Goal: Task Accomplishment & Management: Manage account settings

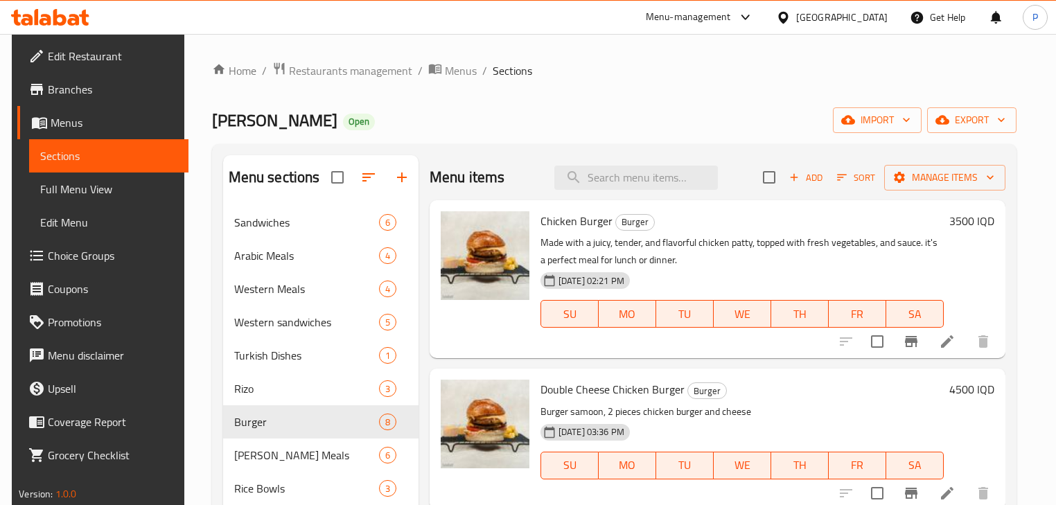
scroll to position [55, 0]
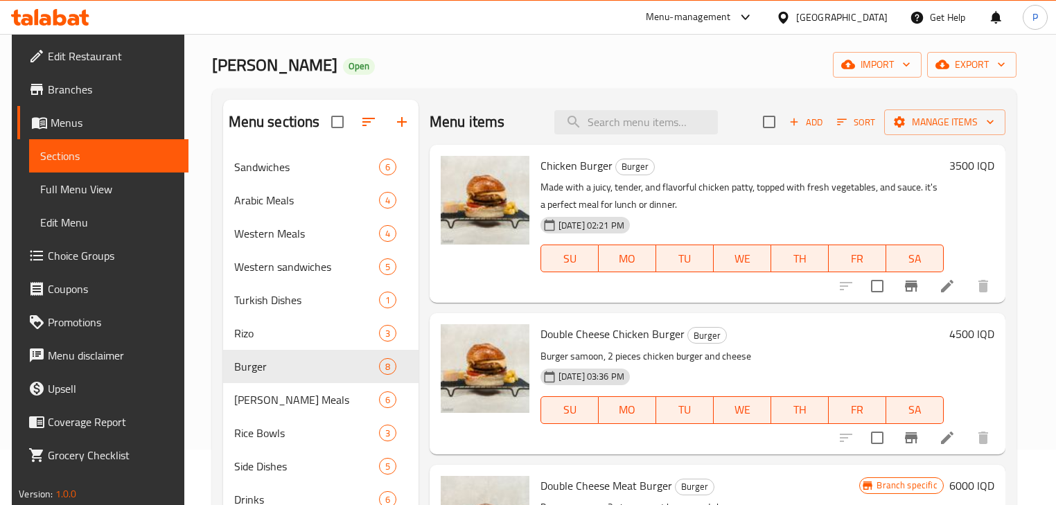
click at [53, 15] on icon at bounding box center [50, 17] width 78 height 17
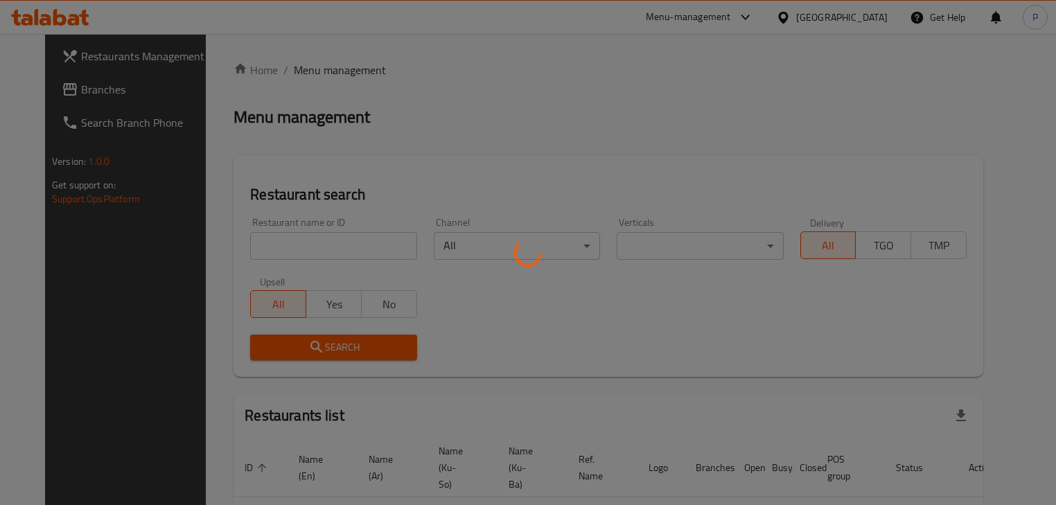
scroll to position [55, 0]
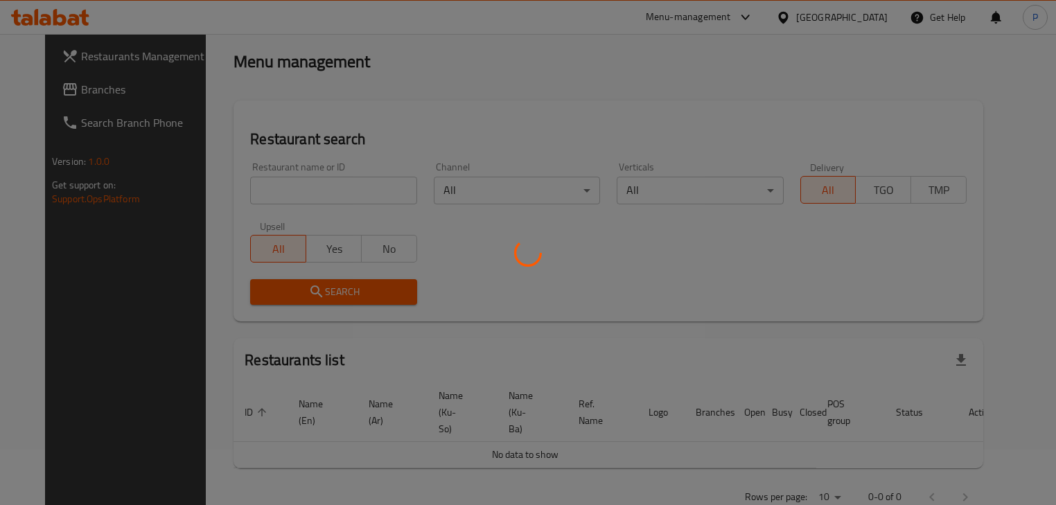
click at [299, 191] on div at bounding box center [528, 252] width 1056 height 505
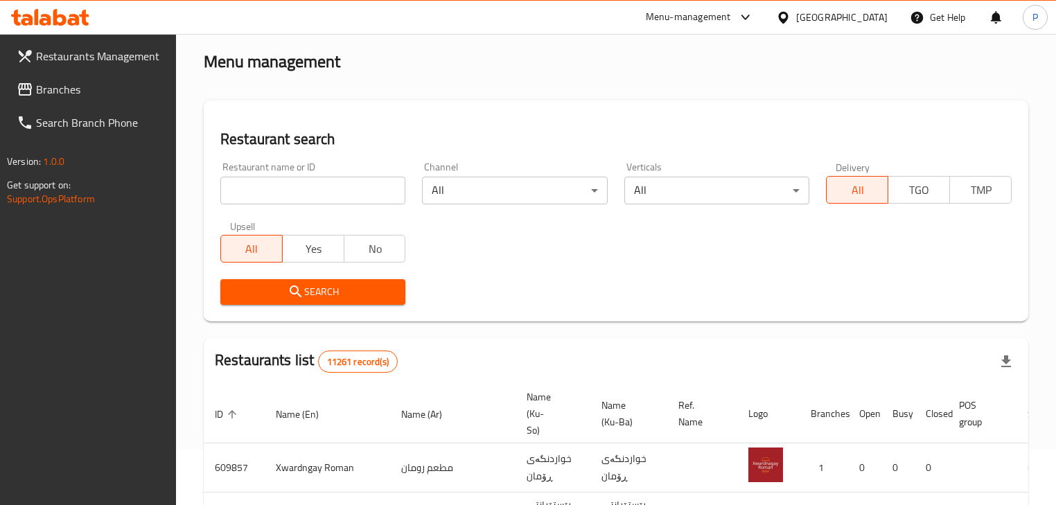
click at [269, 184] on input "search" at bounding box center [312, 191] width 185 height 28
type input "[PERSON_NAME]"
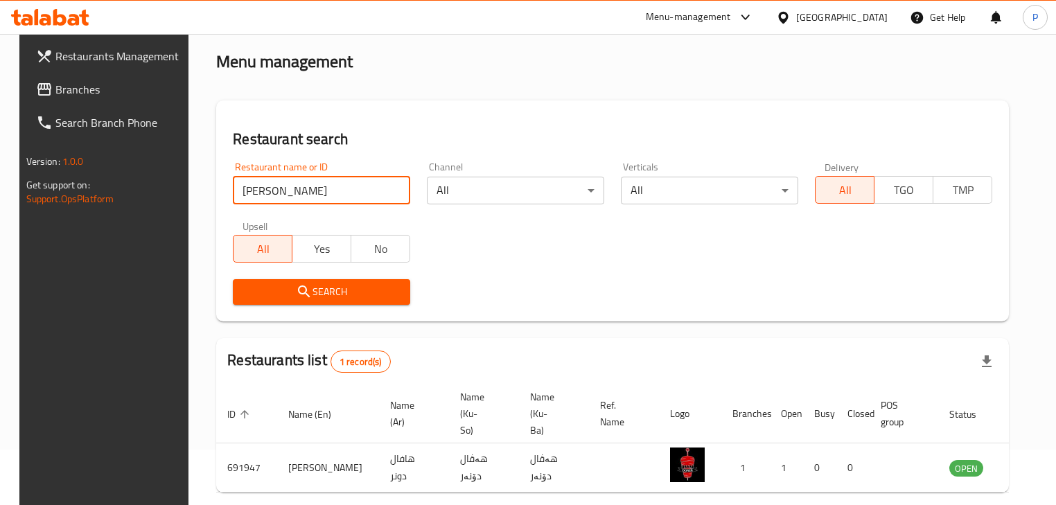
scroll to position [118, 0]
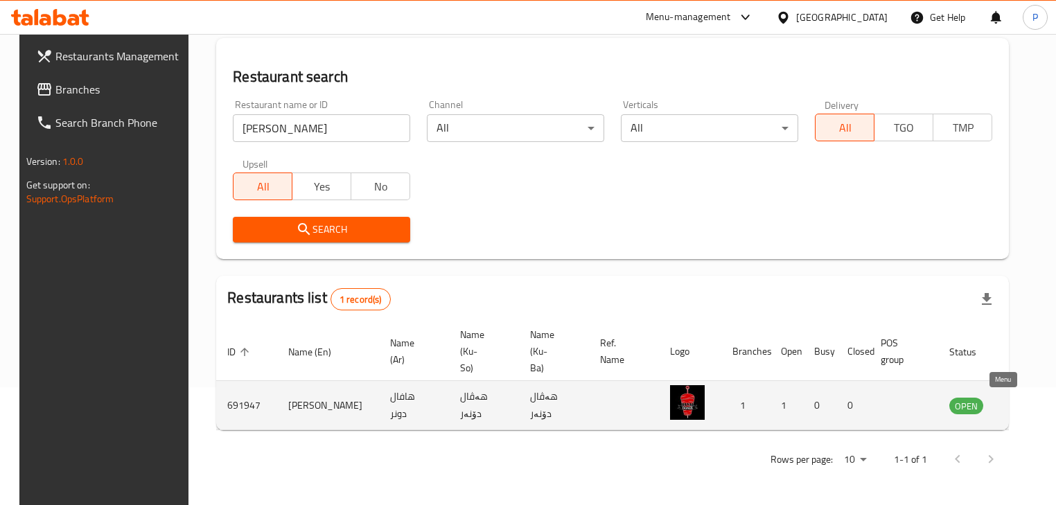
click at [1022, 409] on icon "enhanced table" at bounding box center [1029, 406] width 15 height 12
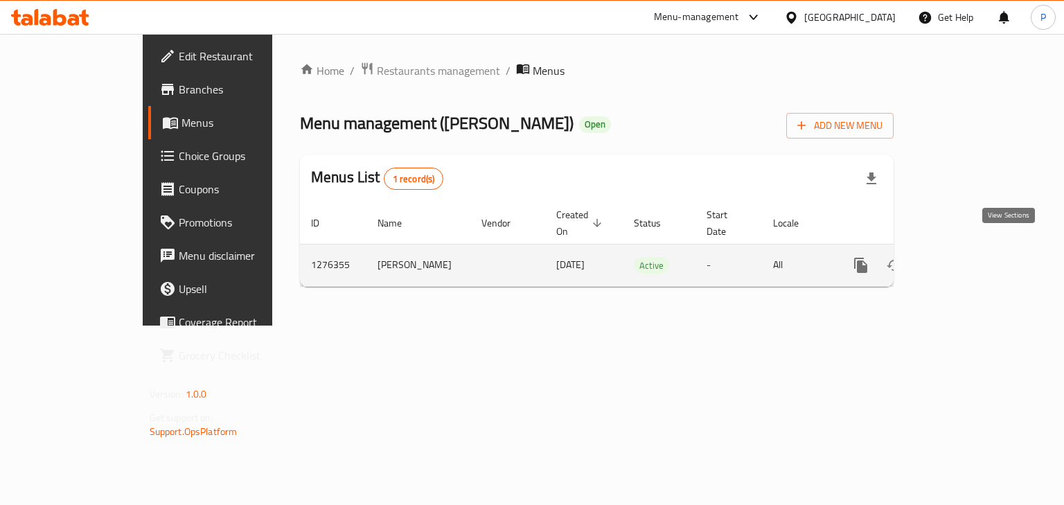
click at [977, 265] on link "enhanced table" at bounding box center [960, 265] width 33 height 33
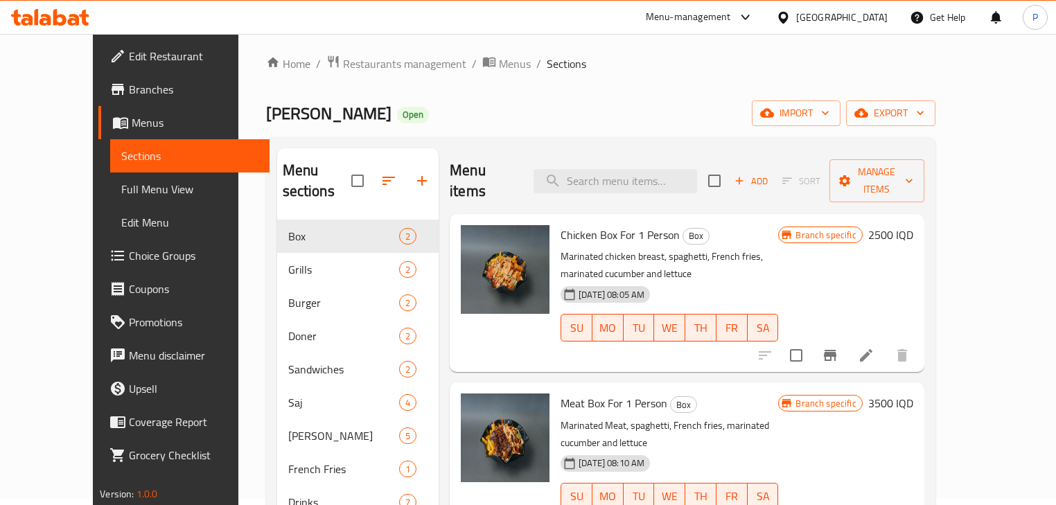
scroll to position [55, 0]
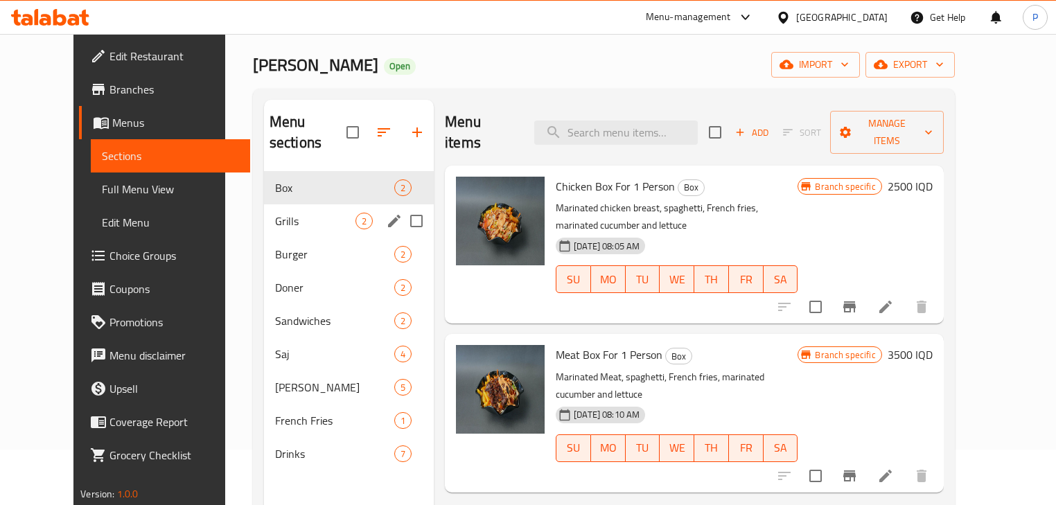
click at [306, 213] on span "Grills" at bounding box center [315, 221] width 80 height 17
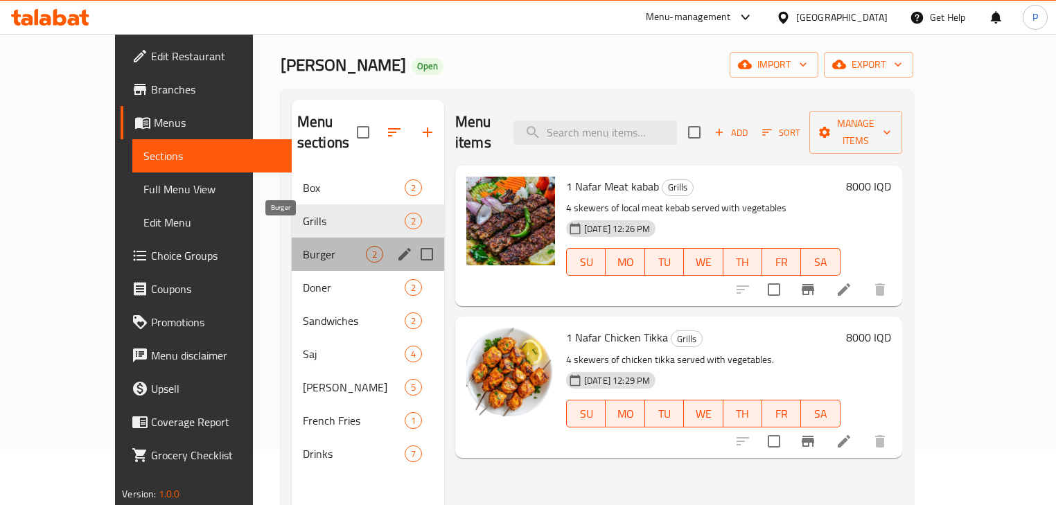
click at [303, 246] on span "Burger" at bounding box center [334, 254] width 63 height 17
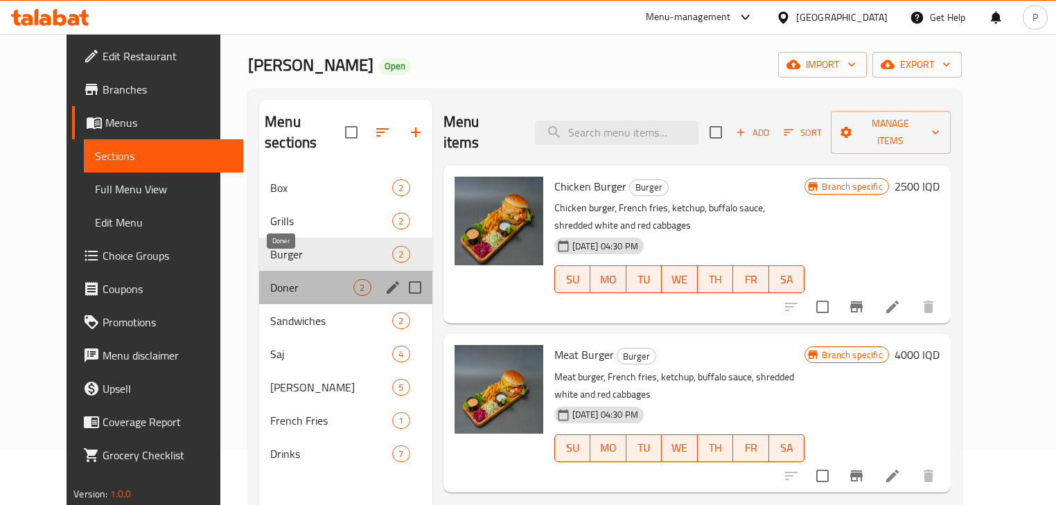
click at [286, 279] on span "Doner" at bounding box center [311, 287] width 83 height 17
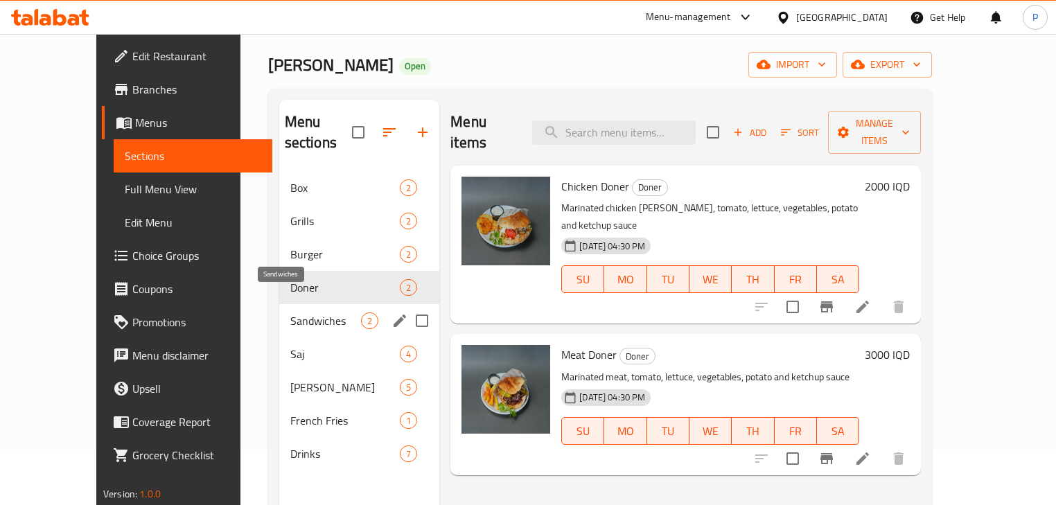
click at [293, 312] on span "Sandwiches" at bounding box center [325, 320] width 71 height 17
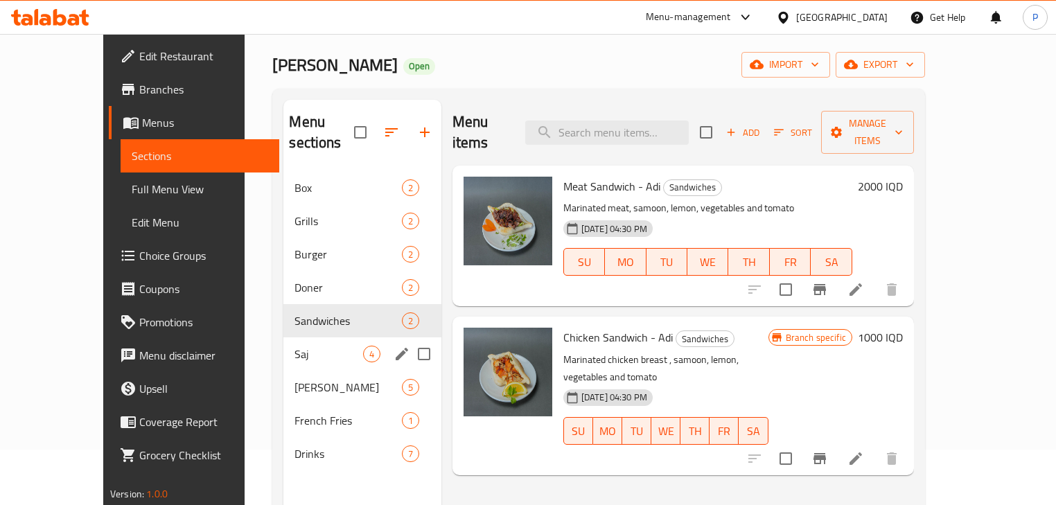
click at [294, 344] on div "Saj 4" at bounding box center [361, 353] width 157 height 33
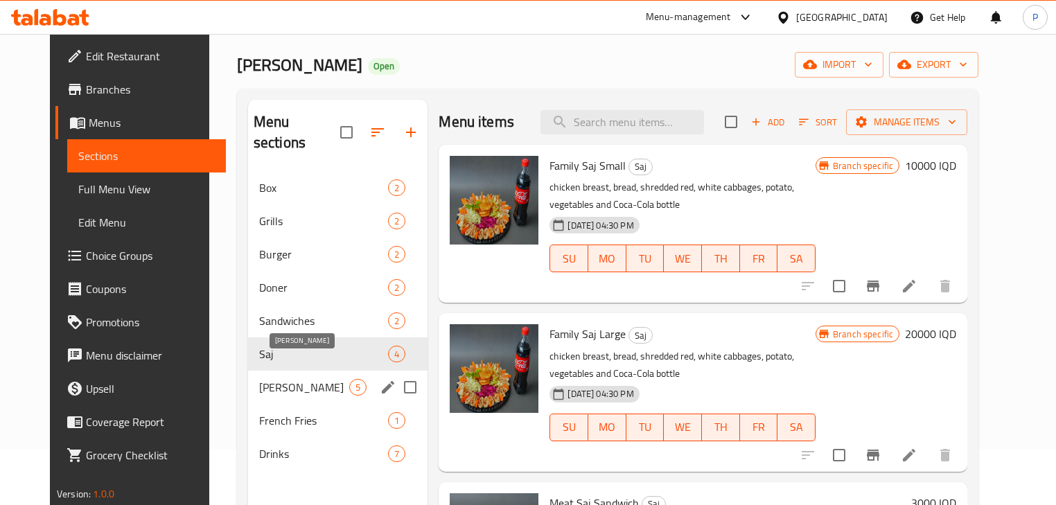
click at [291, 379] on span "[PERSON_NAME]" at bounding box center [304, 387] width 90 height 17
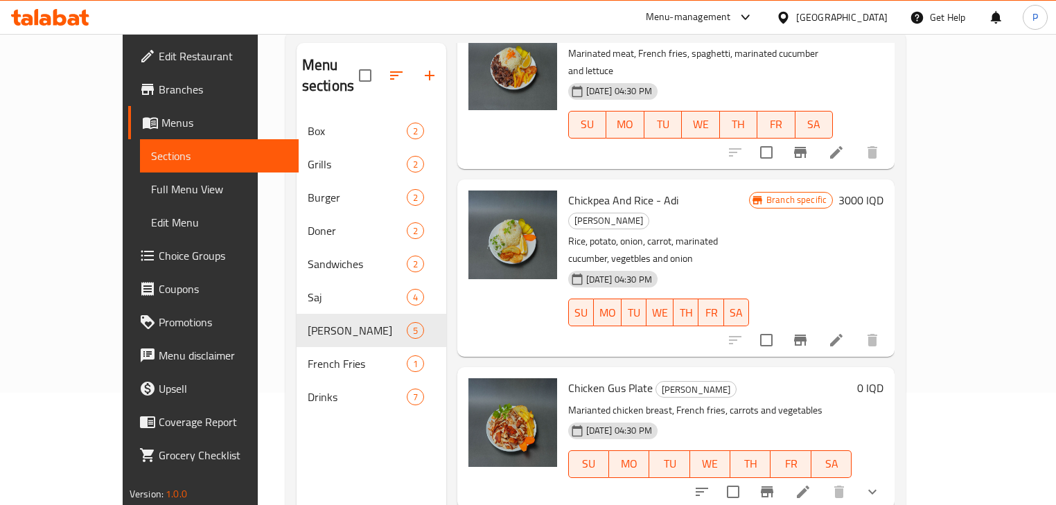
scroll to position [194, 0]
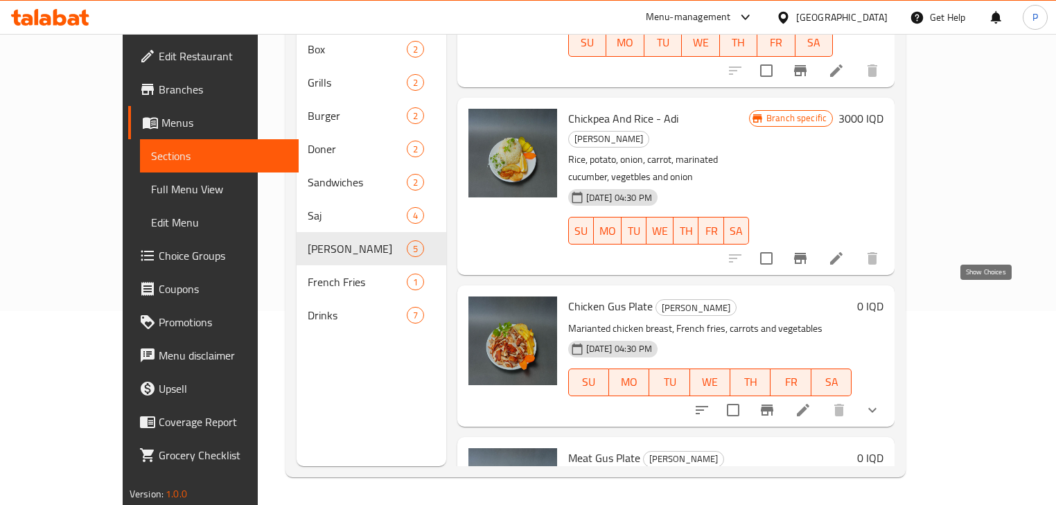
click at [880, 402] on icon "show more" at bounding box center [872, 410] width 17 height 17
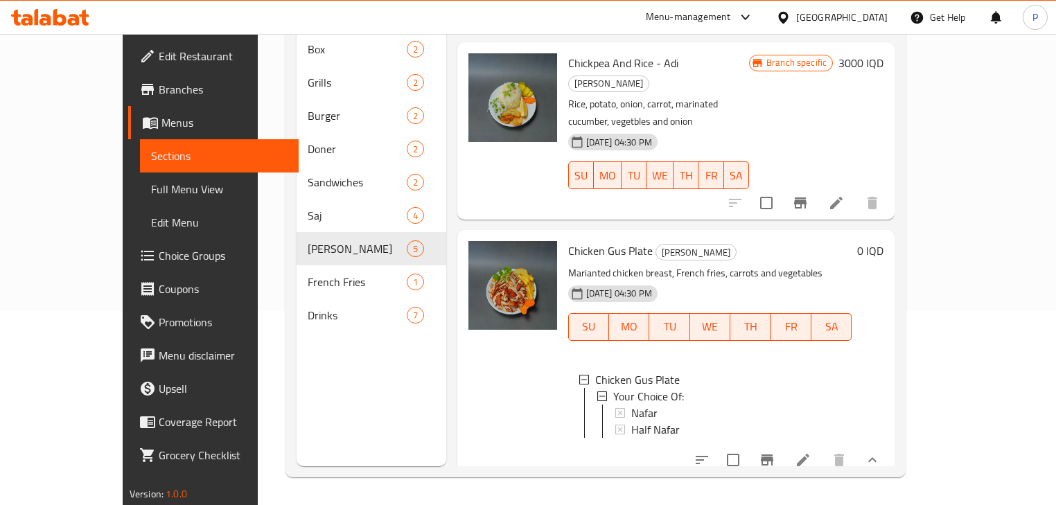
scroll to position [1, 0]
click at [676, 403] on div "Nafar" at bounding box center [735, 411] width 209 height 17
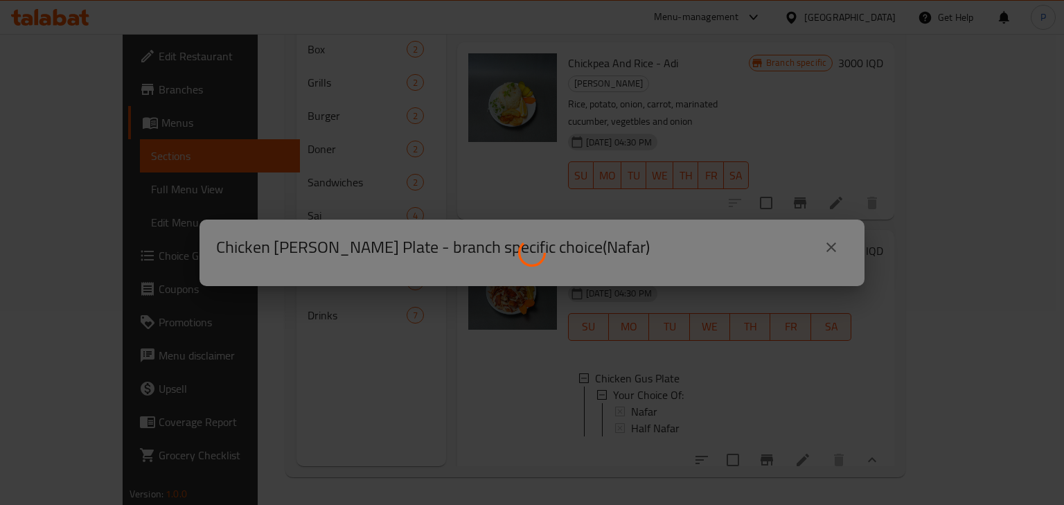
click at [916, 292] on div at bounding box center [532, 252] width 1064 height 505
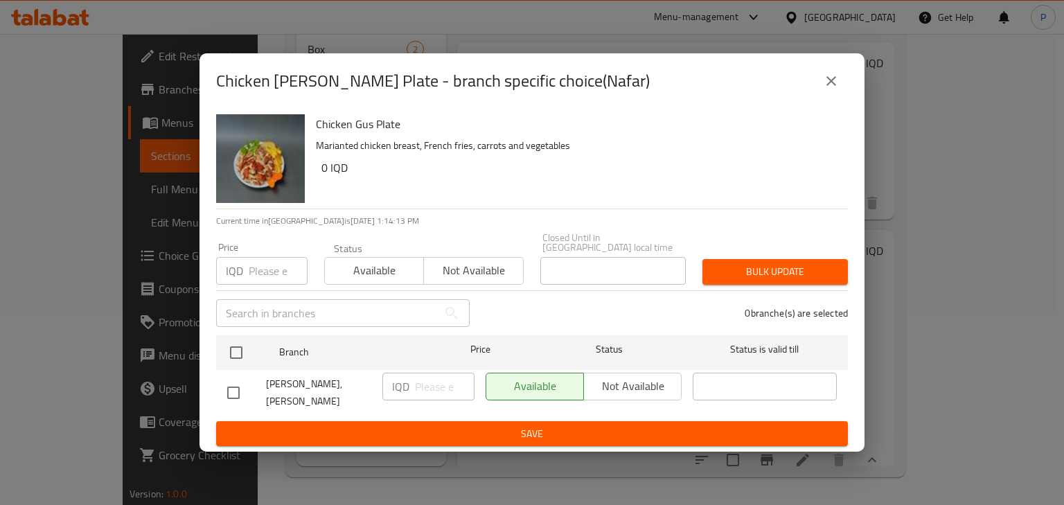
click at [826, 89] on icon "close" at bounding box center [831, 81] width 17 height 17
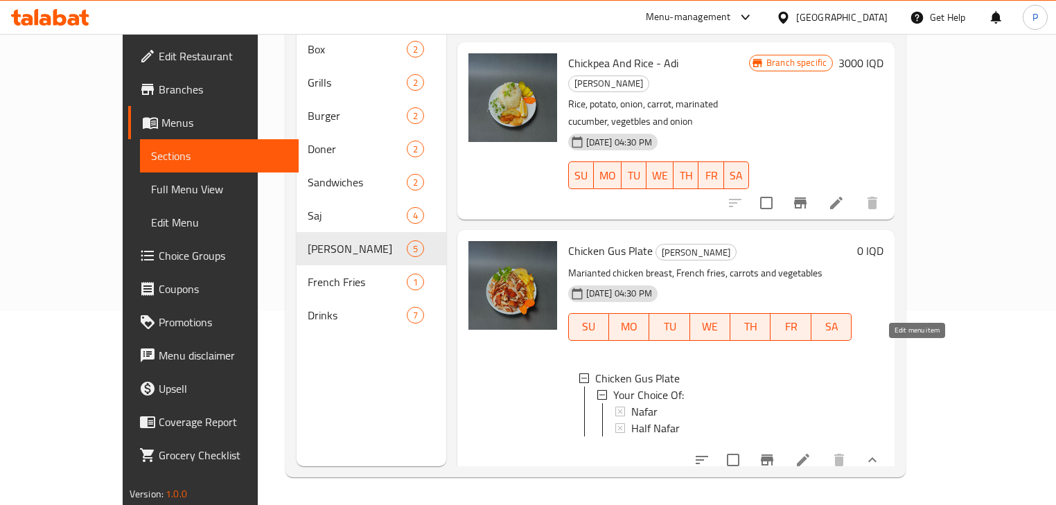
click at [809, 454] on icon at bounding box center [803, 460] width 12 height 12
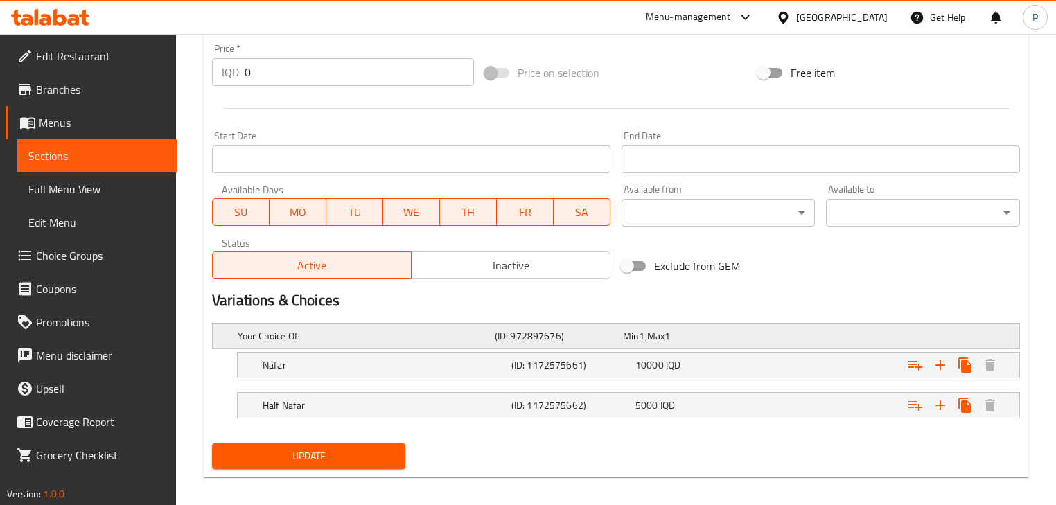
scroll to position [683, 0]
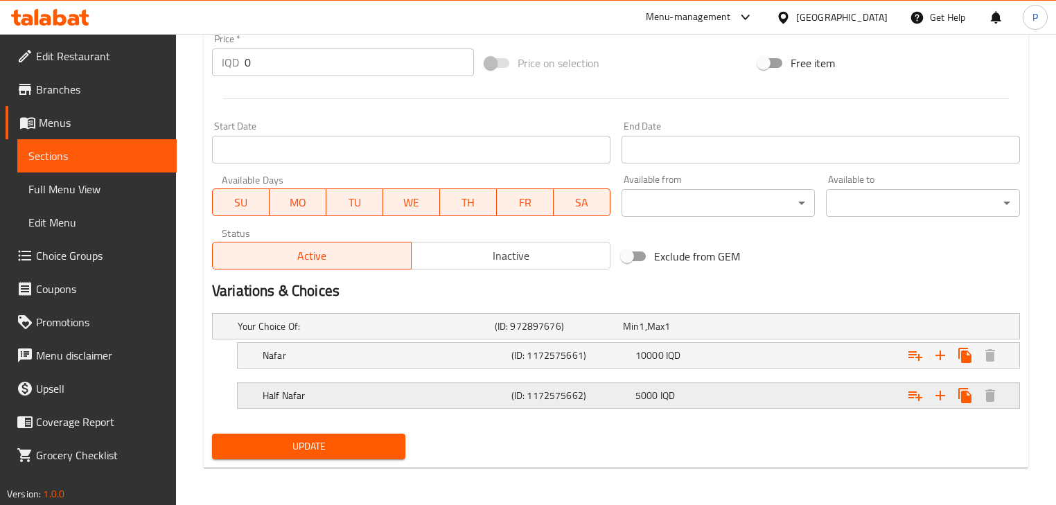
click at [620, 336] on div "(ID: 1172575662)" at bounding box center [556, 326] width 128 height 19
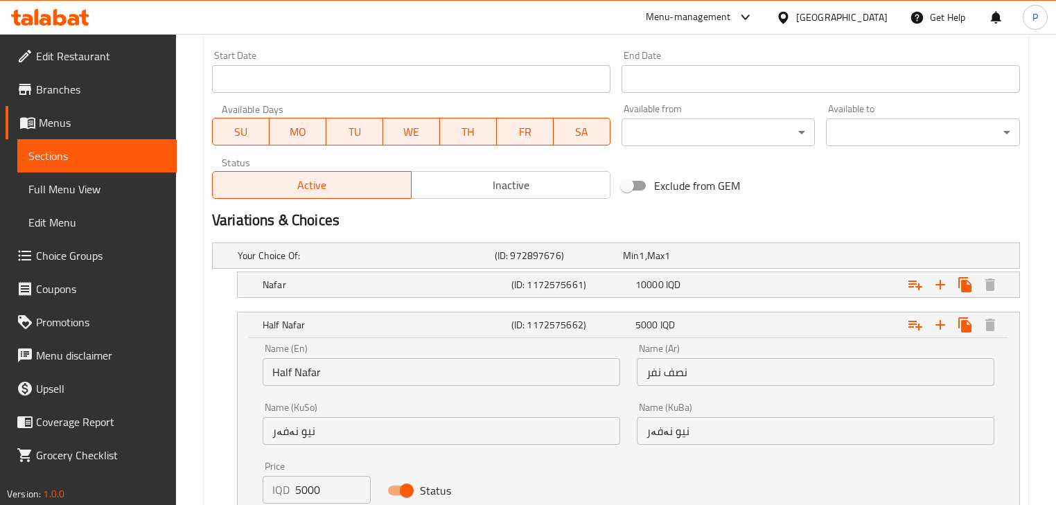
scroll to position [860, 0]
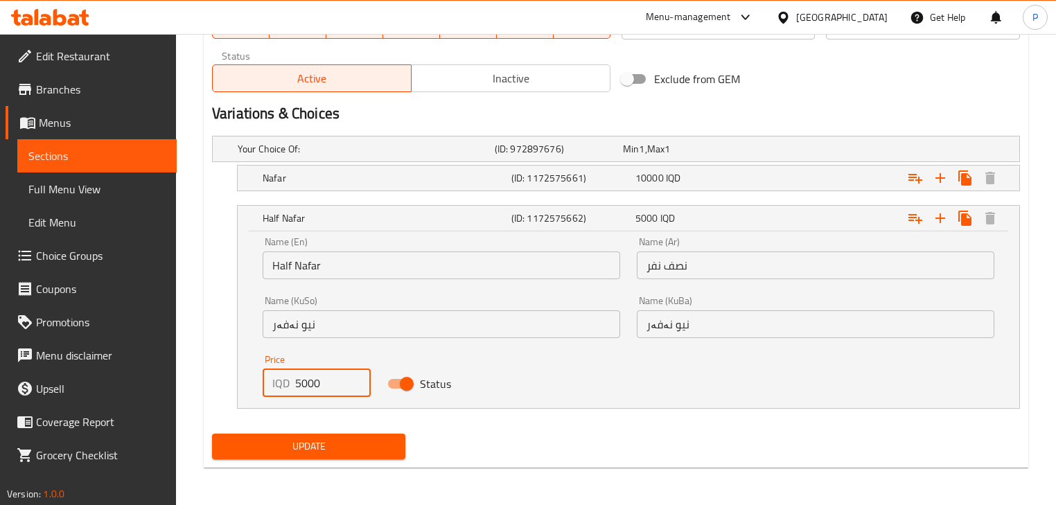
click at [294, 382] on div "IQD 5000 Price" at bounding box center [317, 383] width 108 height 28
type input "6000"
click at [460, 419] on nav at bounding box center [616, 416] width 808 height 11
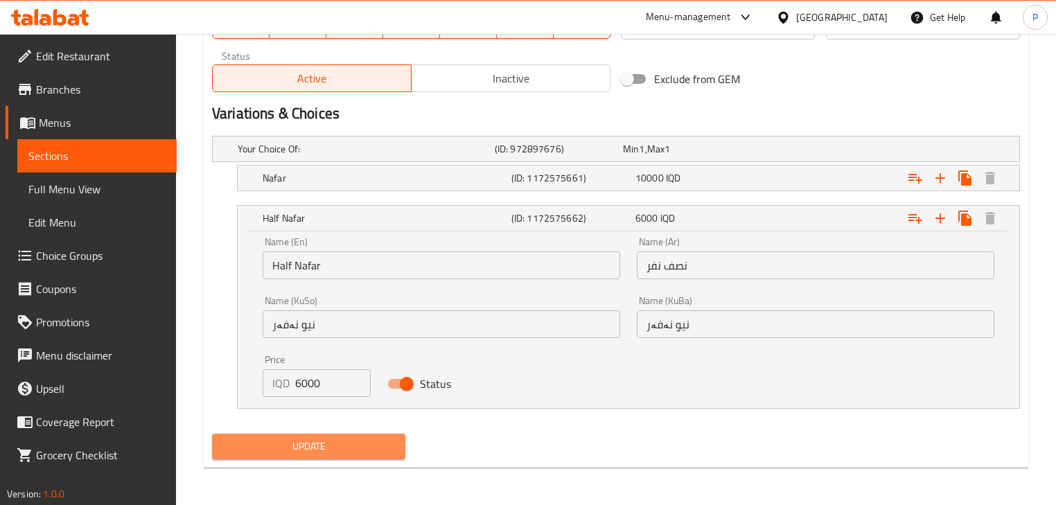
drag, startPoint x: 371, startPoint y: 436, endPoint x: 382, endPoint y: 429, distance: 12.1
click at [371, 438] on span "Update" at bounding box center [308, 446] width 171 height 17
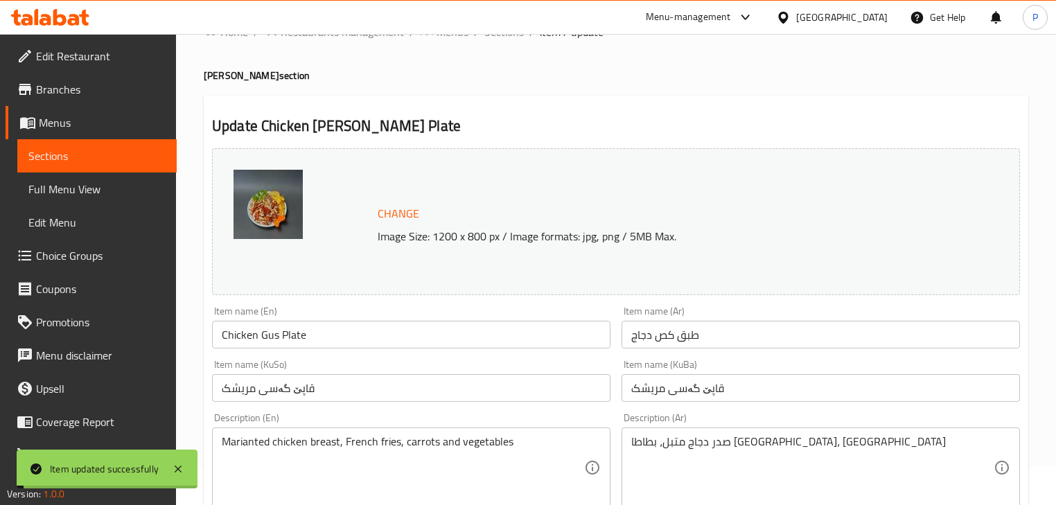
scroll to position [0, 0]
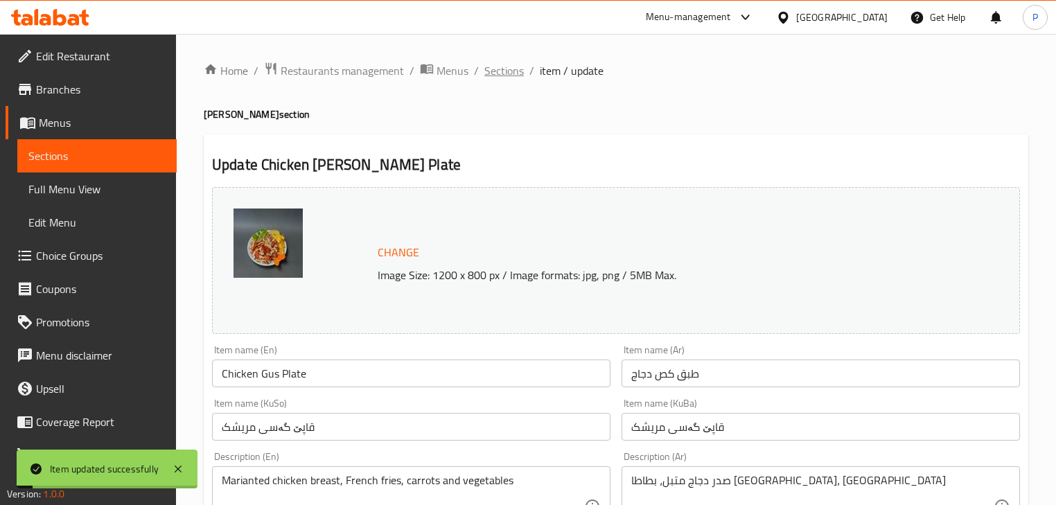
click at [510, 72] on span "Sections" at bounding box center [503, 70] width 39 height 17
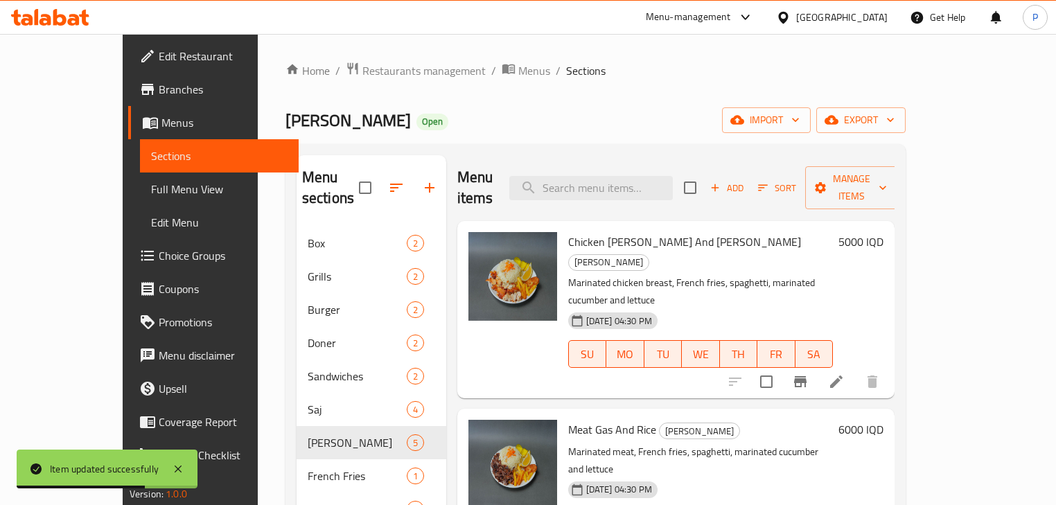
click at [883, 232] on h6 "5000 IQD" at bounding box center [860, 241] width 45 height 19
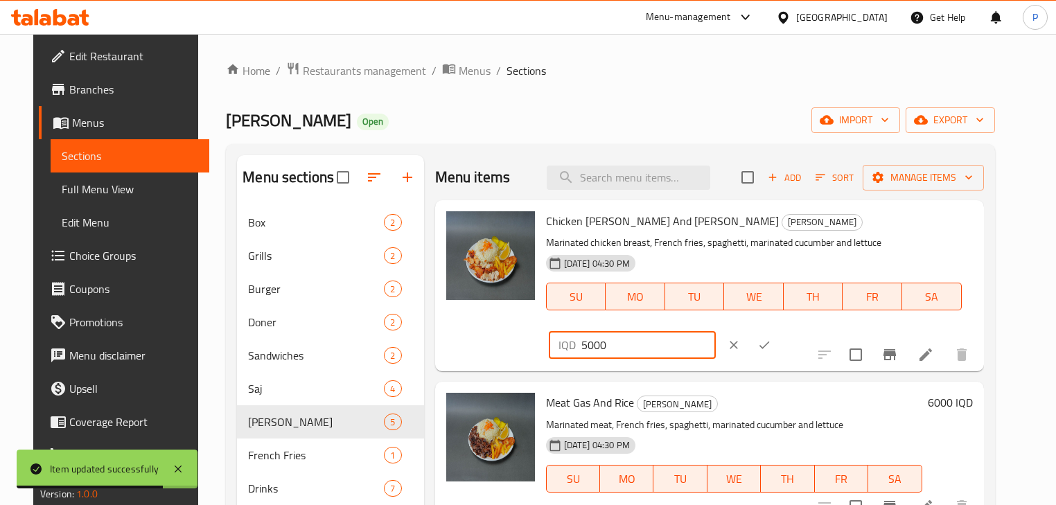
click at [716, 331] on div "IQD 5000 ​" at bounding box center [632, 345] width 167 height 28
click at [716, 331] on input "5000" at bounding box center [648, 345] width 134 height 28
type input "6000"
click at [799, 330] on div "IQD 6000 ​" at bounding box center [673, 345] width 254 height 30
click at [779, 330] on button "ok" at bounding box center [764, 345] width 30 height 30
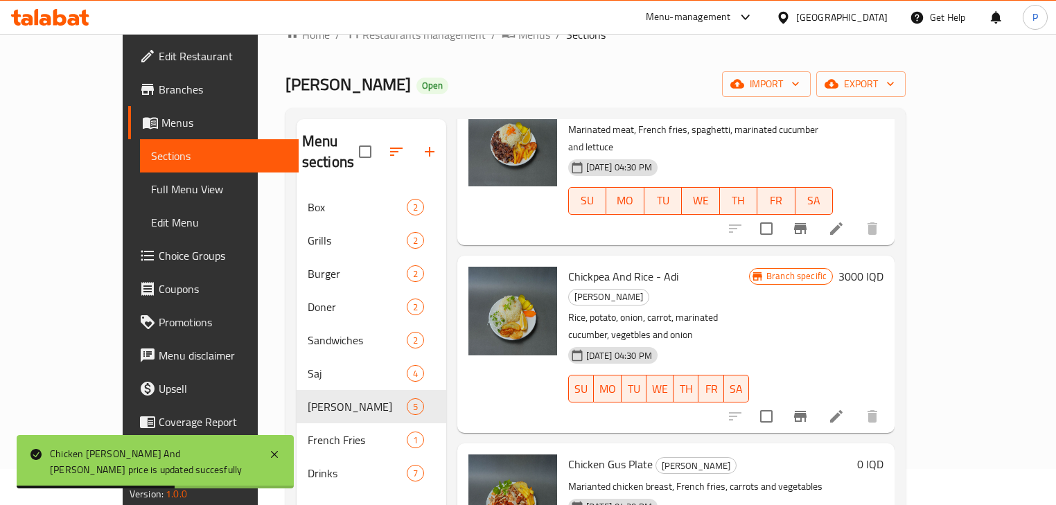
scroll to position [55, 0]
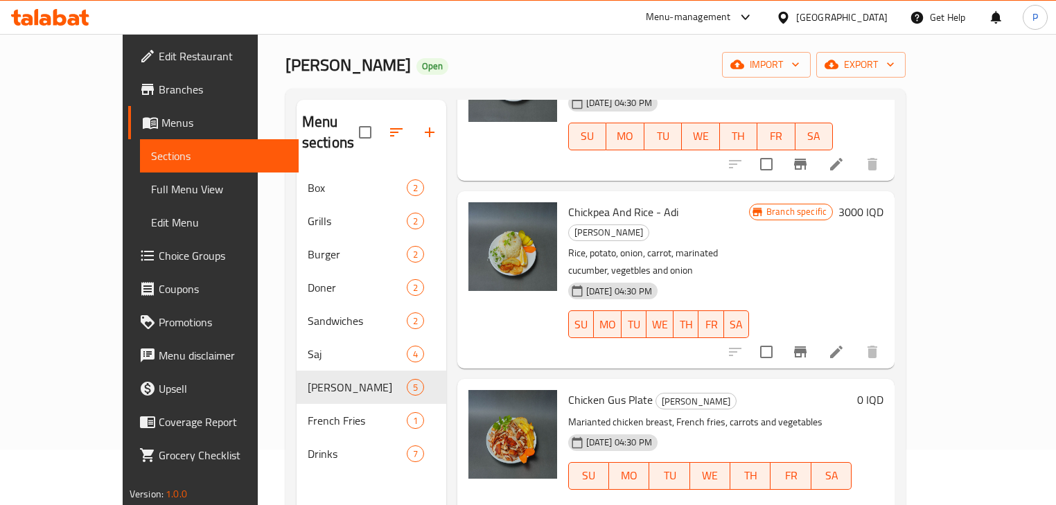
scroll to position [400, 0]
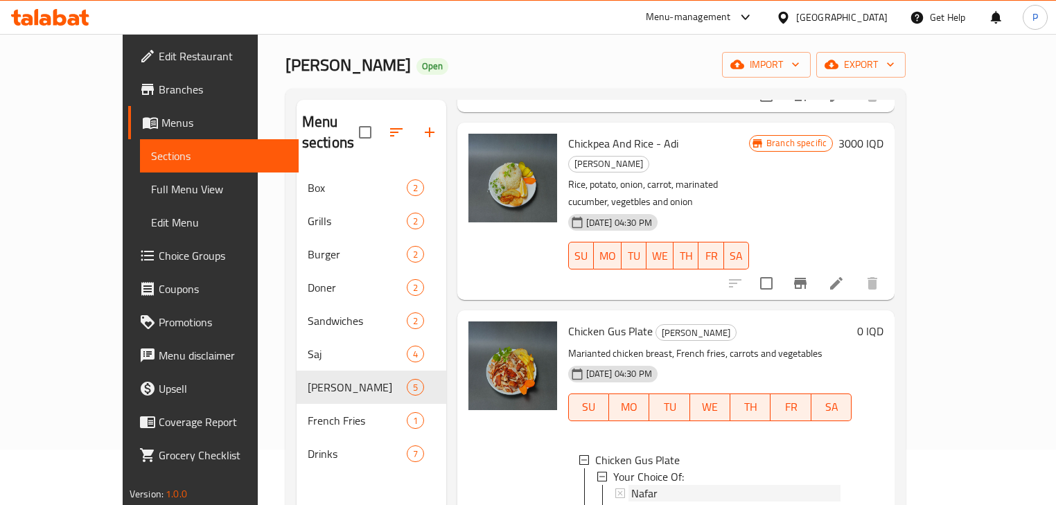
click at [641, 485] on div "Nafar" at bounding box center [735, 493] width 209 height 17
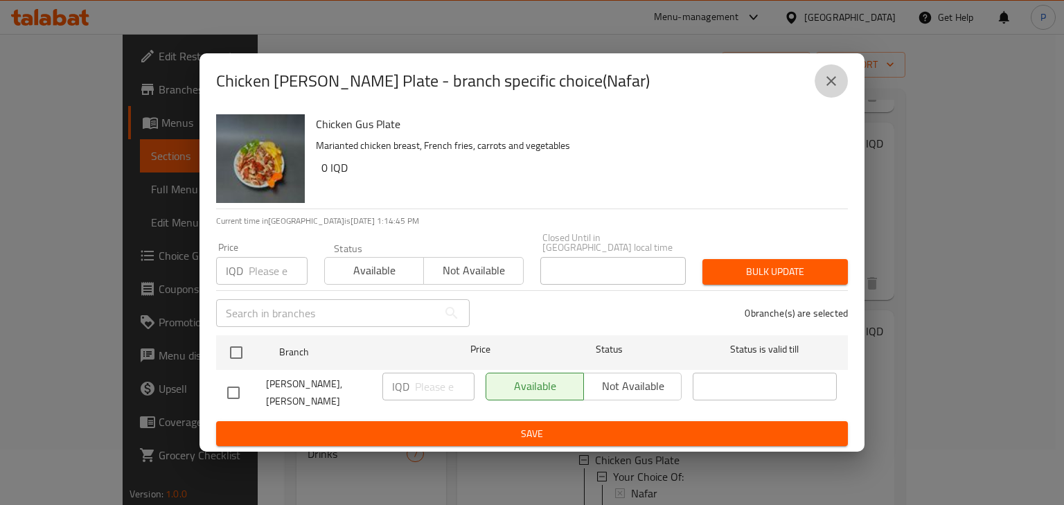
click at [834, 86] on icon "close" at bounding box center [831, 81] width 10 height 10
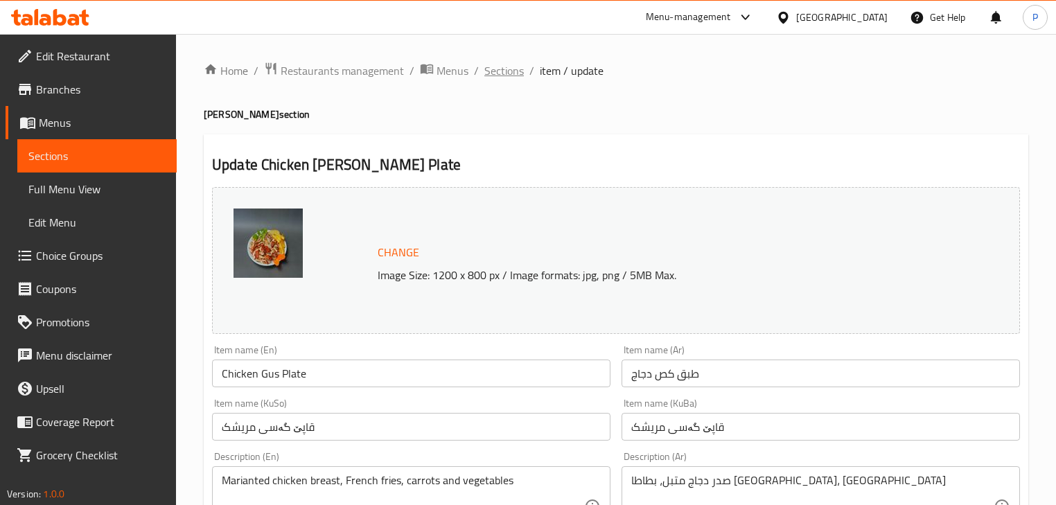
click at [507, 71] on span "Sections" at bounding box center [503, 70] width 39 height 17
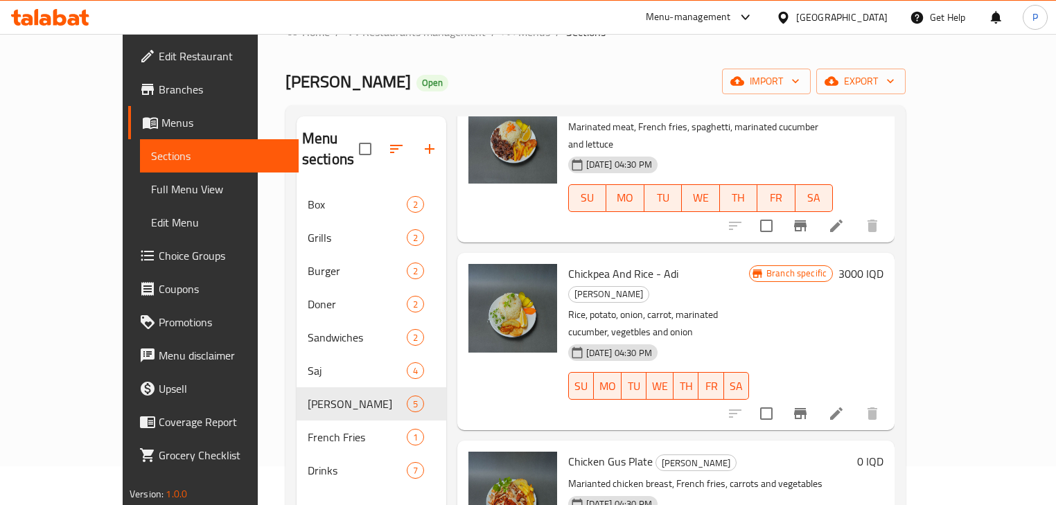
scroll to position [194, 0]
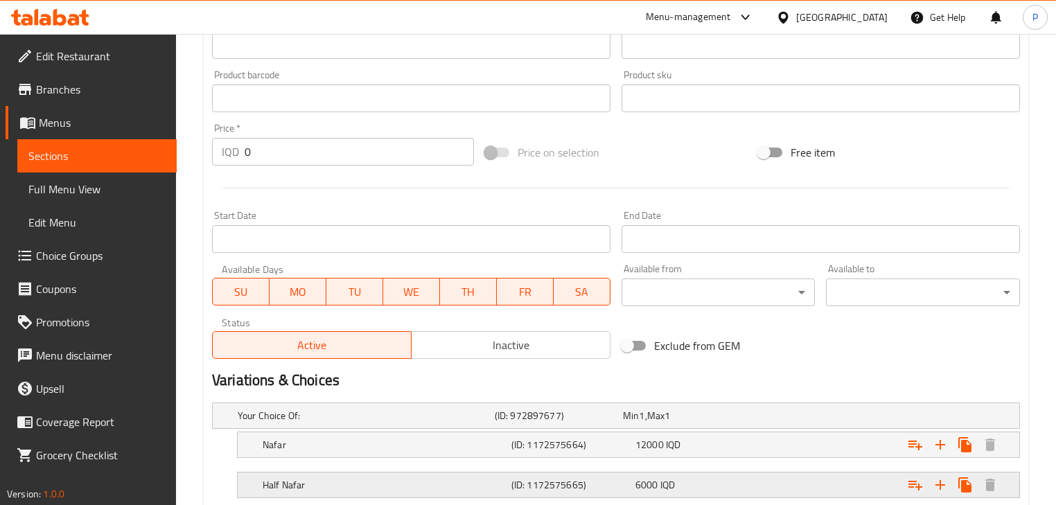
scroll to position [683, 0]
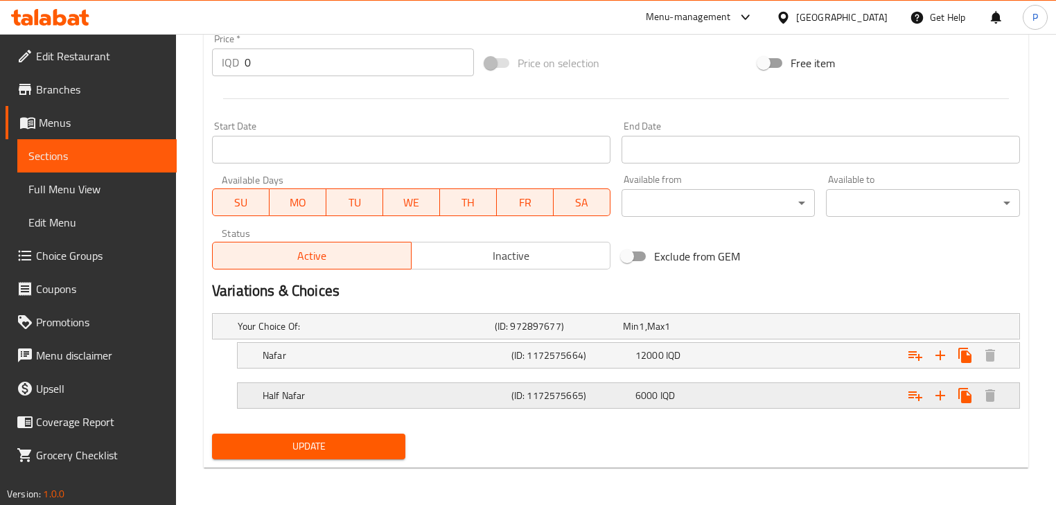
click at [541, 333] on h5 "(ID: 1172575665)" at bounding box center [556, 326] width 123 height 14
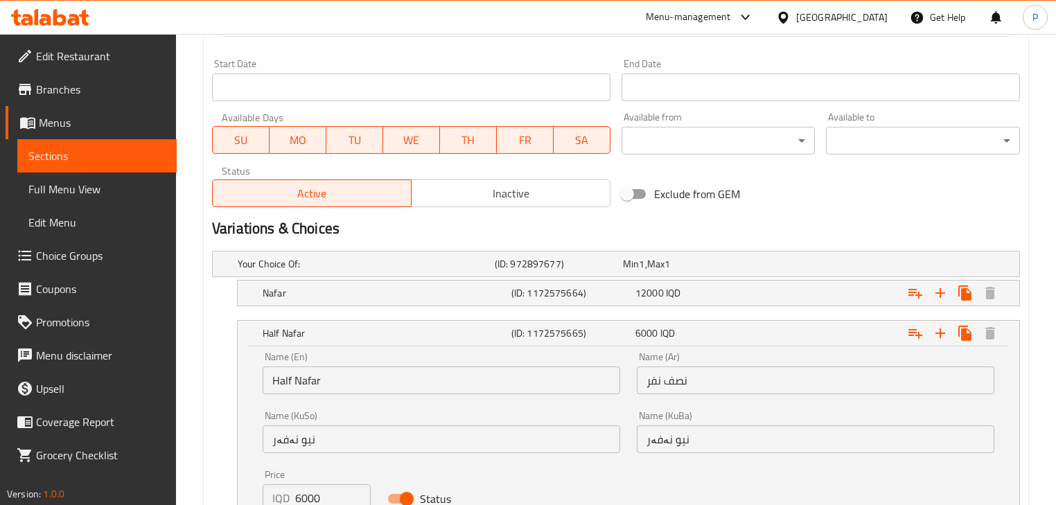
scroll to position [849, 0]
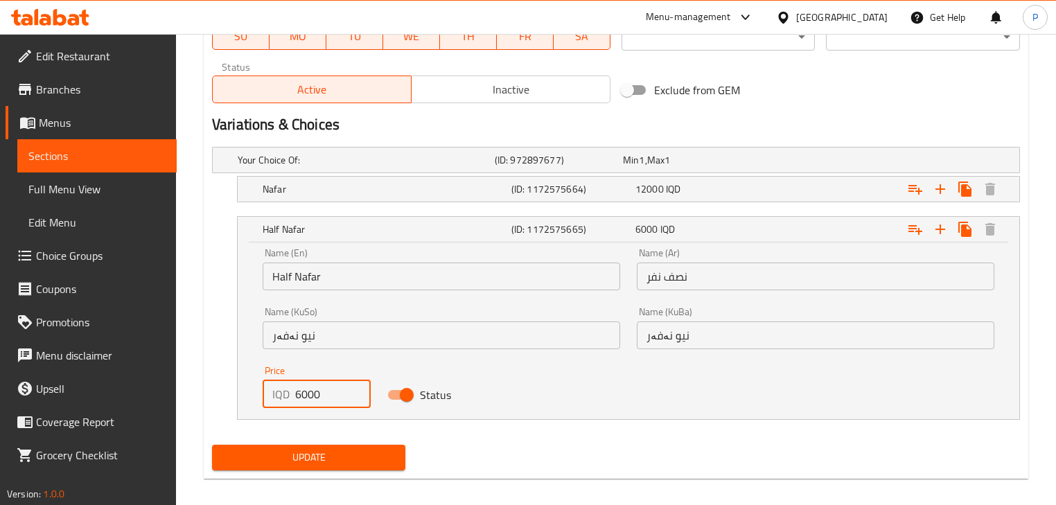
drag, startPoint x: 301, startPoint y: 400, endPoint x: 292, endPoint y: 399, distance: 9.1
click at [292, 399] on div "IQD 6000 Price" at bounding box center [317, 394] width 108 height 28
type input "7000"
click at [335, 423] on nav at bounding box center [616, 428] width 808 height 11
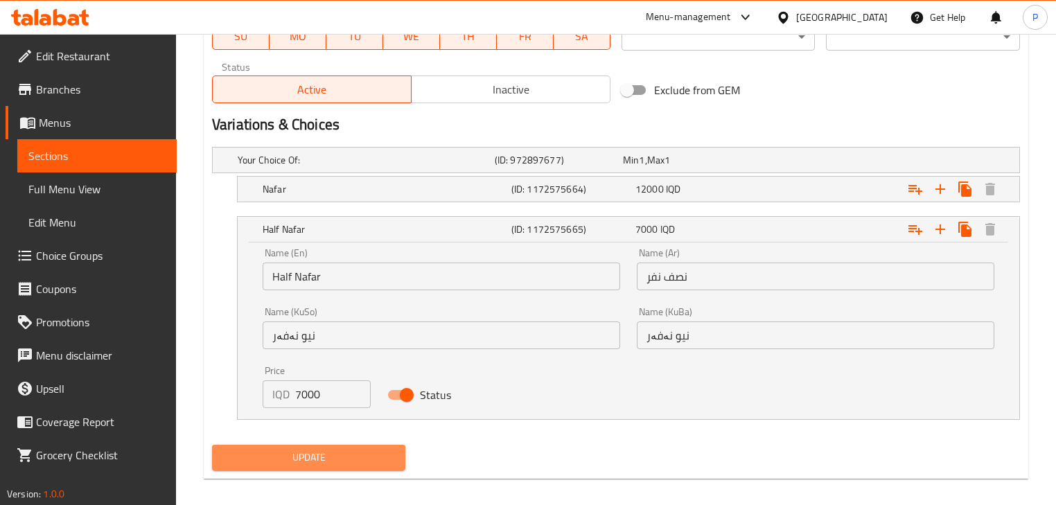
click at [322, 456] on span "Update" at bounding box center [308, 457] width 171 height 17
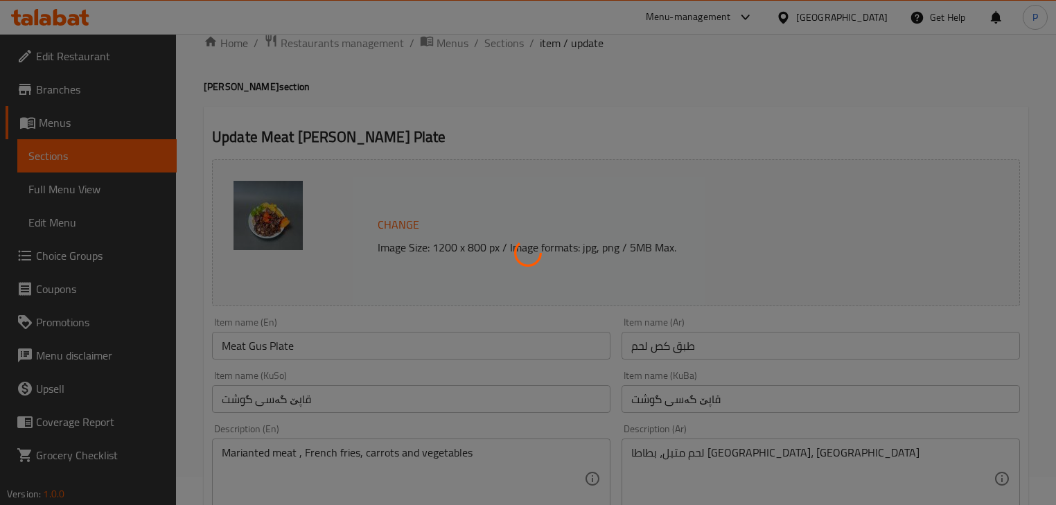
scroll to position [0, 0]
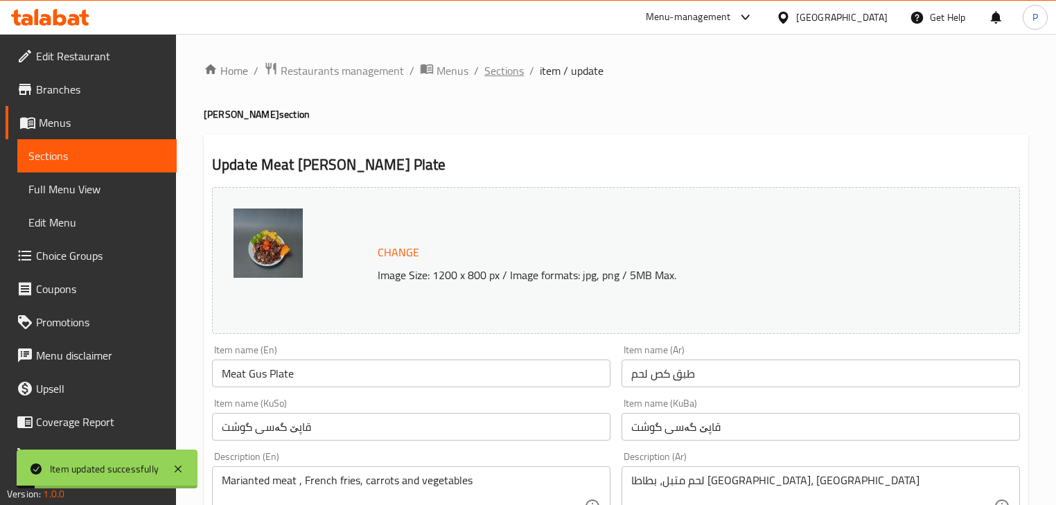
click at [507, 72] on span "Sections" at bounding box center [503, 70] width 39 height 17
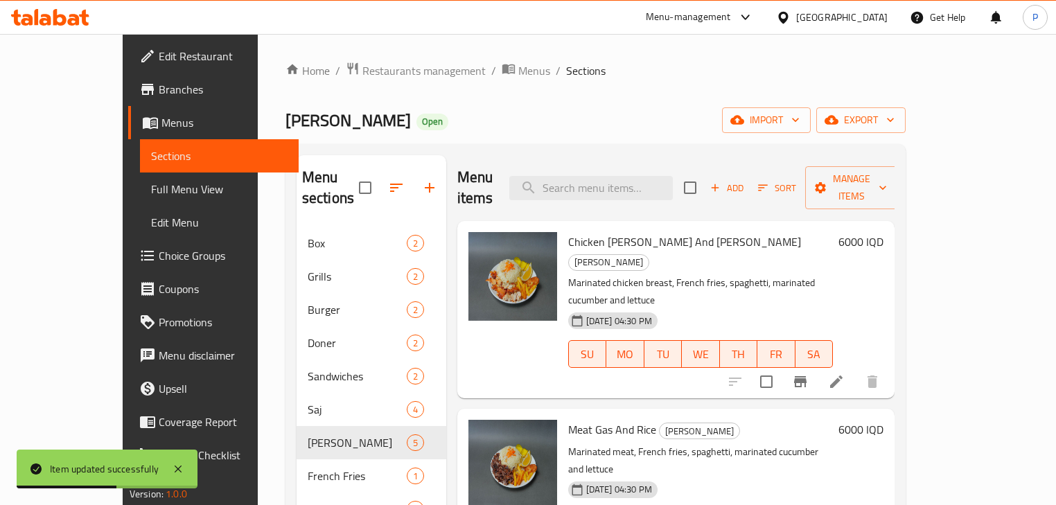
click at [883, 420] on h6 "6000 IQD" at bounding box center [860, 429] width 45 height 19
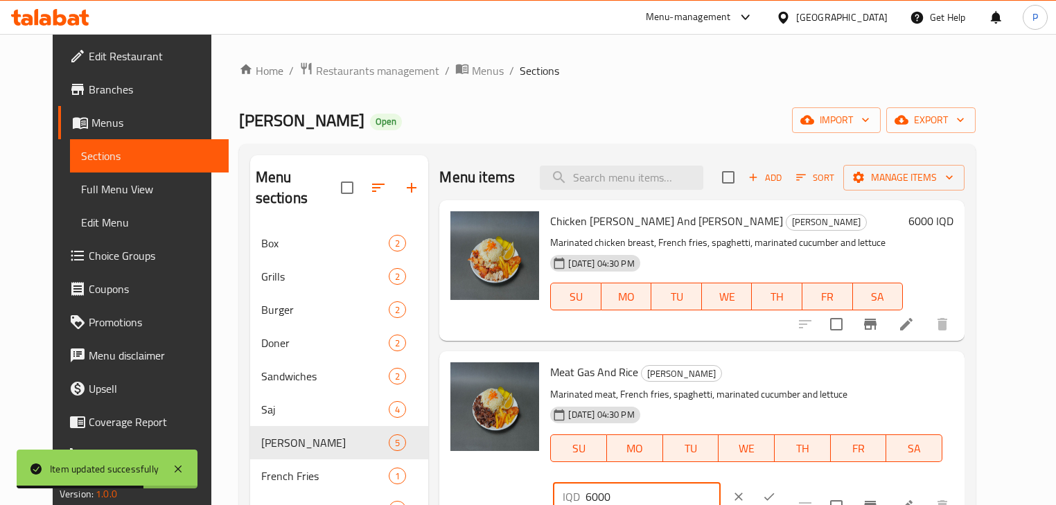
click at [720, 483] on input "6000" at bounding box center [652, 497] width 134 height 28
type input "7000"
click at [776, 490] on icon "ok" at bounding box center [769, 497] width 14 height 14
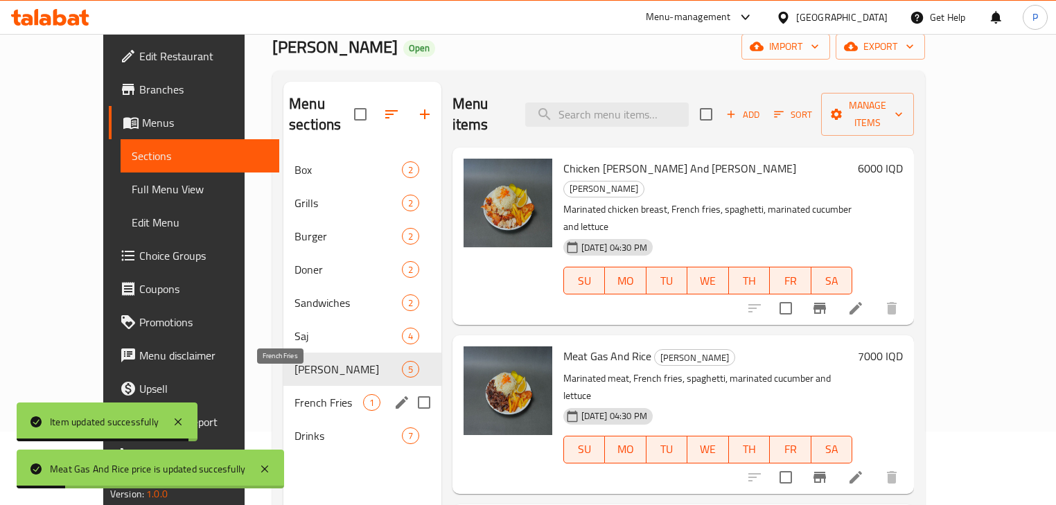
scroll to position [166, 0]
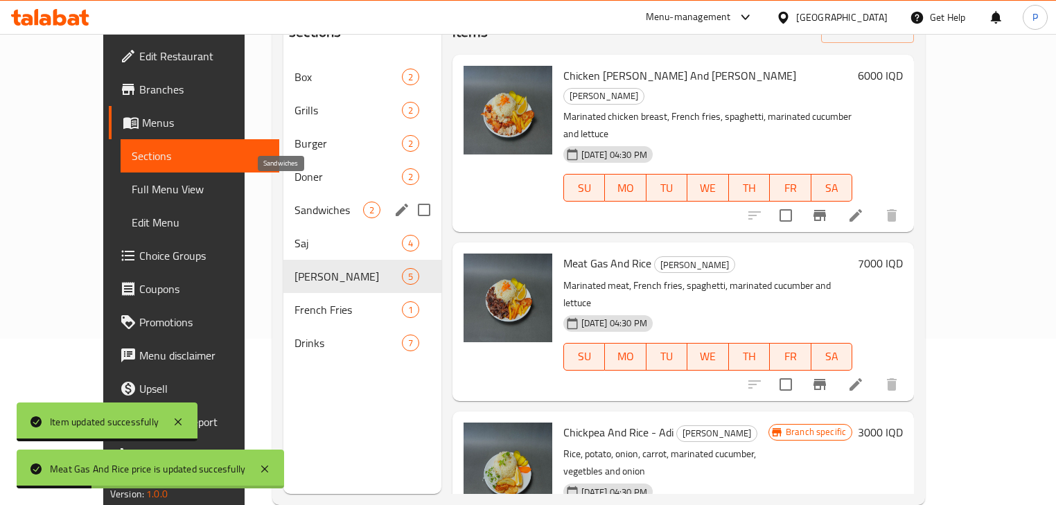
click at [294, 202] on span "Sandwiches" at bounding box center [328, 210] width 68 height 17
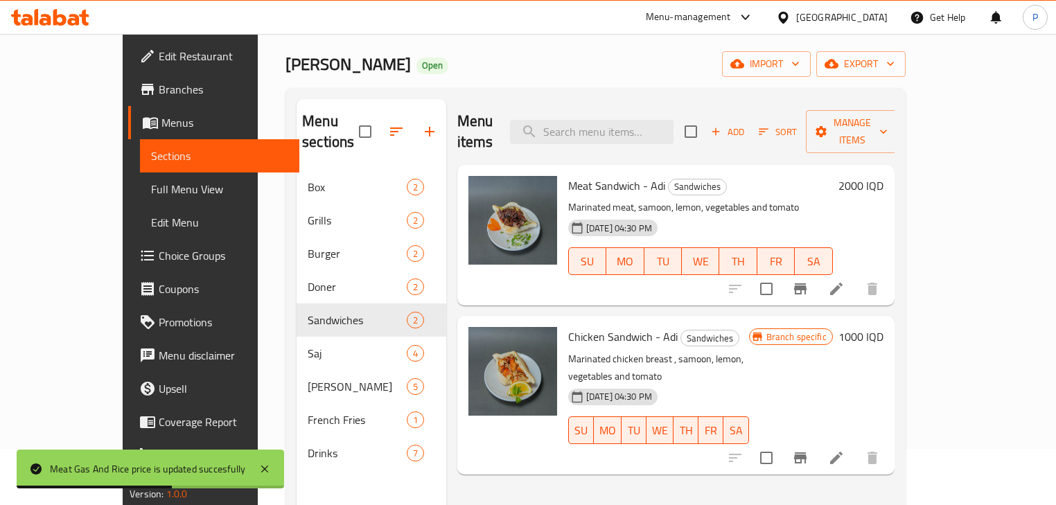
scroll to position [111, 0]
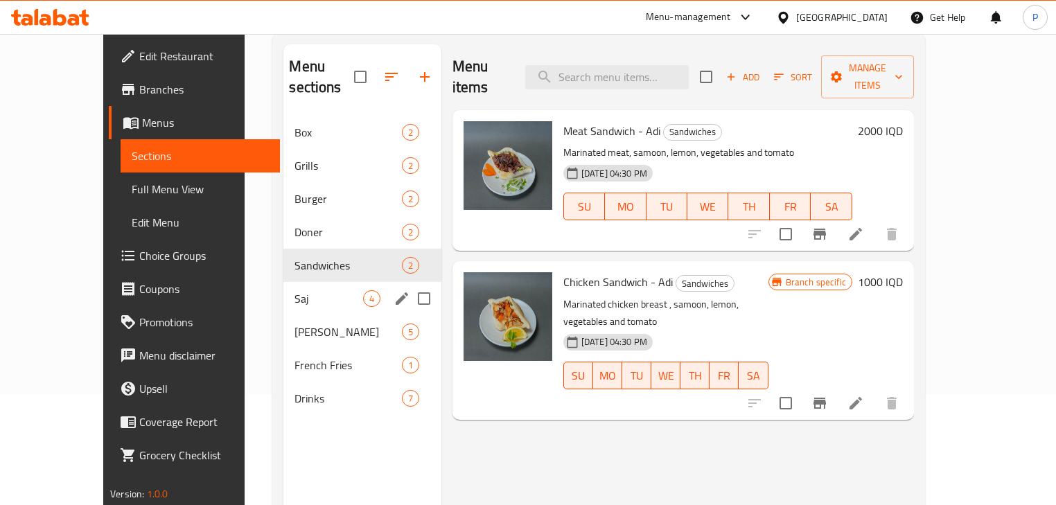
click at [294, 290] on span "Saj" at bounding box center [328, 298] width 68 height 17
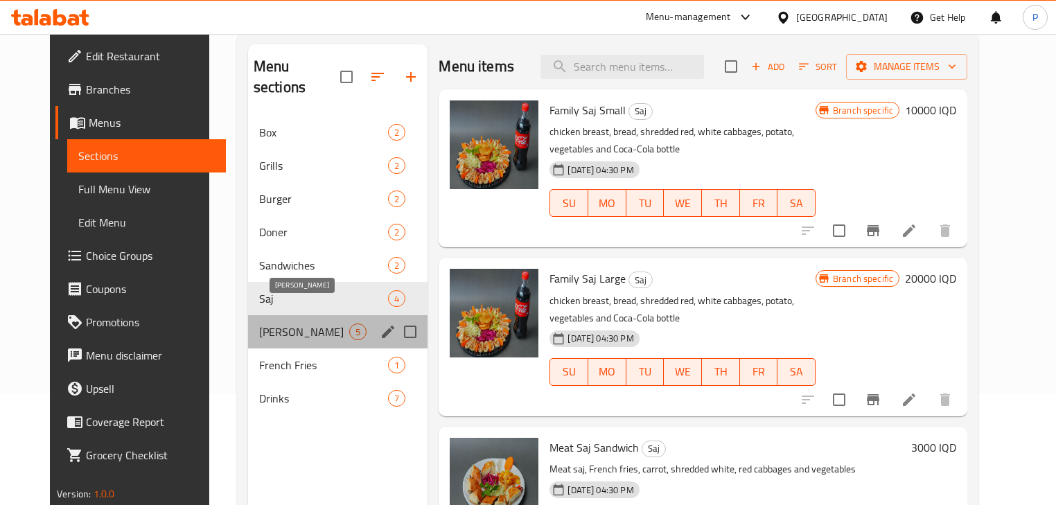
click at [263, 323] on span "[PERSON_NAME]" at bounding box center [304, 331] width 90 height 17
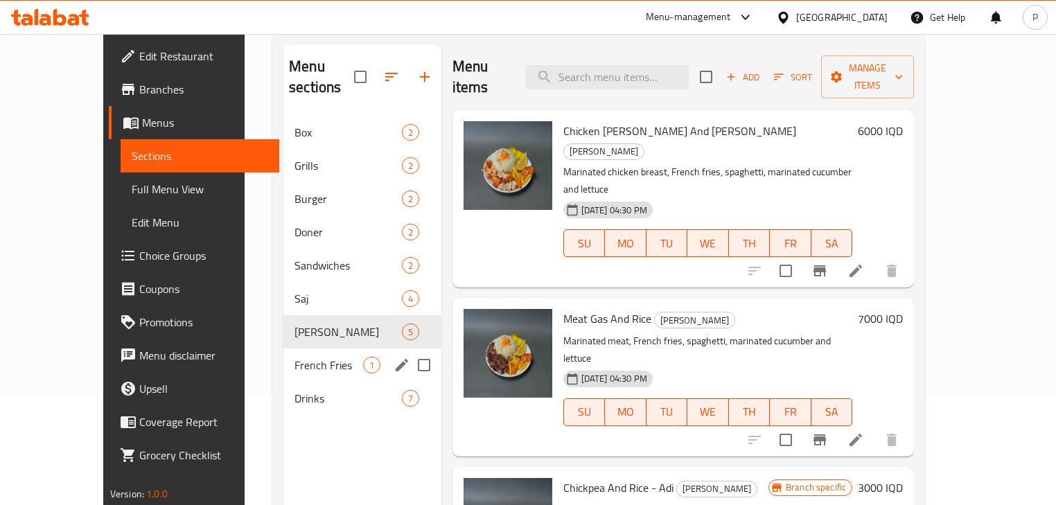
click at [294, 357] on span "French Fries" at bounding box center [328, 365] width 68 height 17
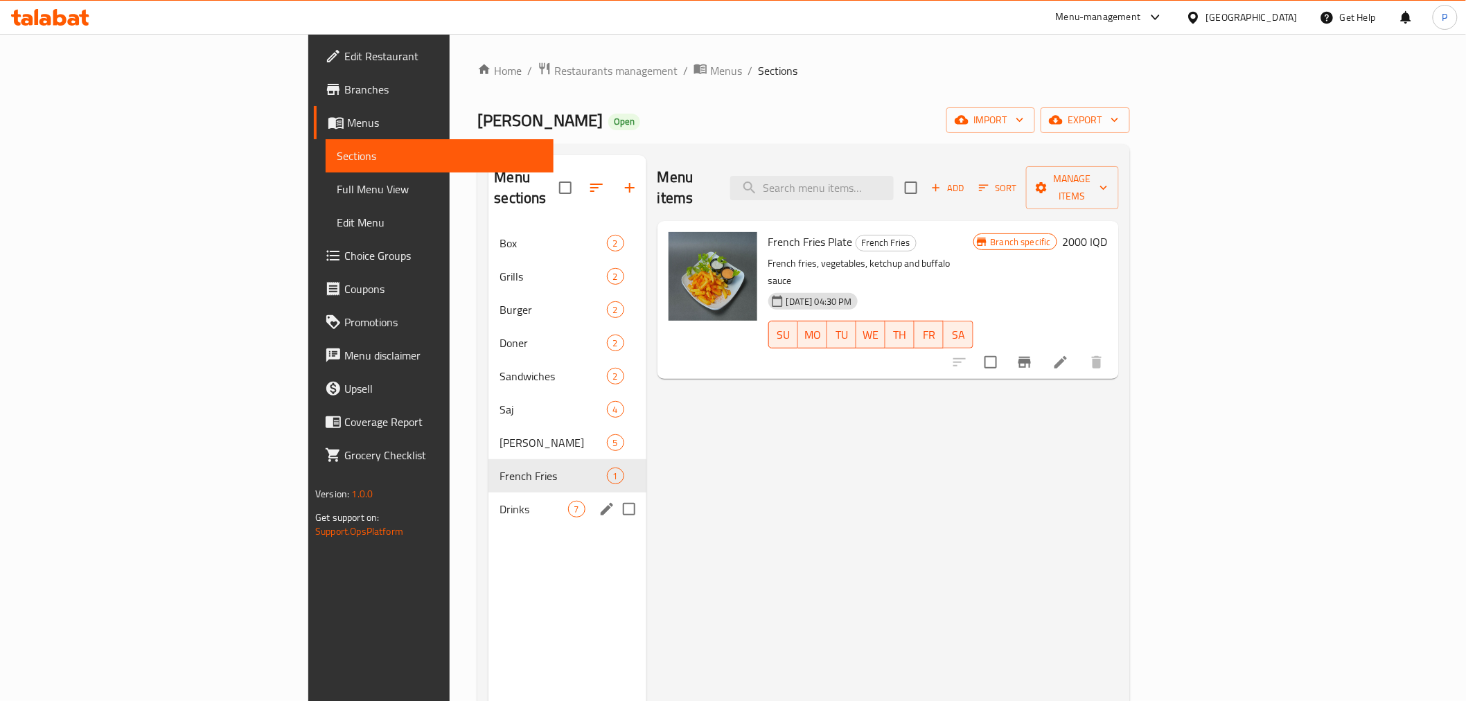
click at [488, 504] on div "Drinks 7" at bounding box center [566, 508] width 157 height 33
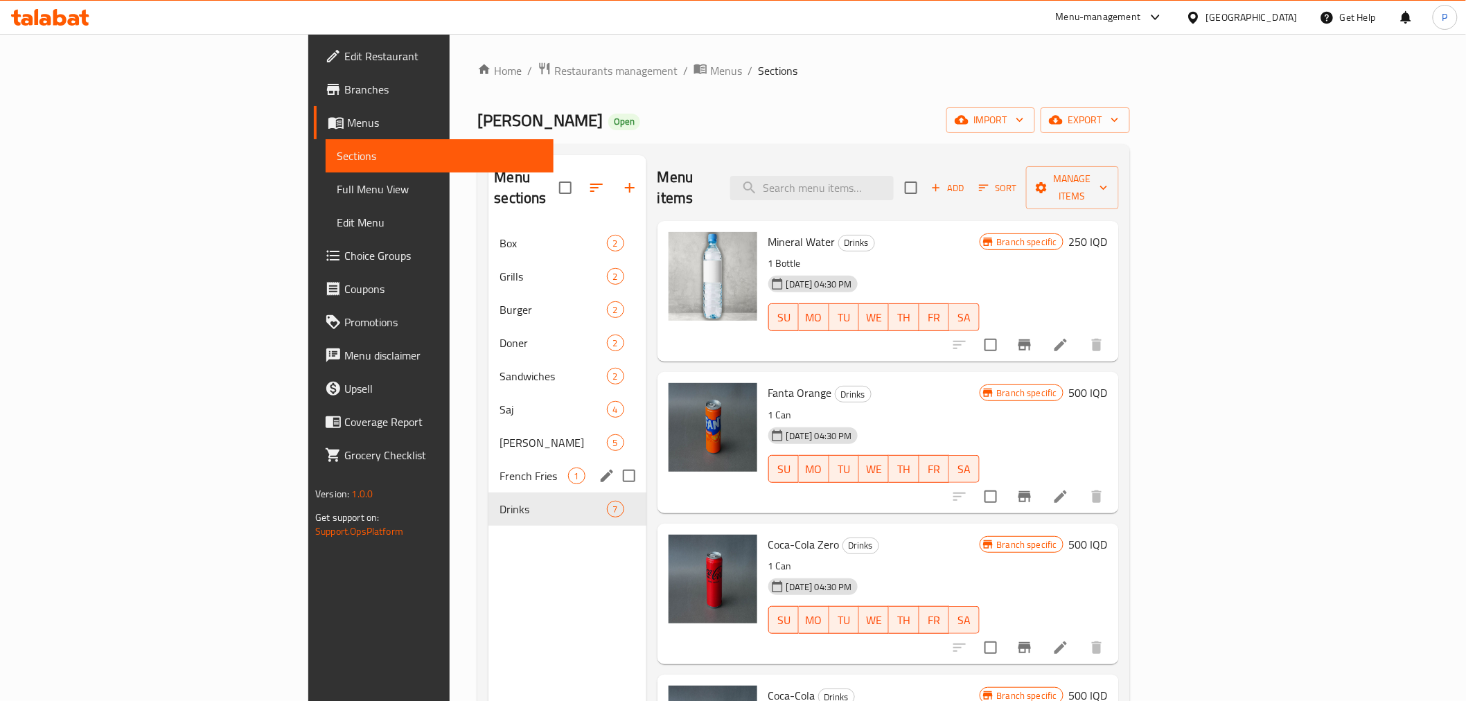
click at [499, 434] on span "[PERSON_NAME]" at bounding box center [552, 442] width 107 height 17
